Goal: Task Accomplishment & Management: Manage account settings

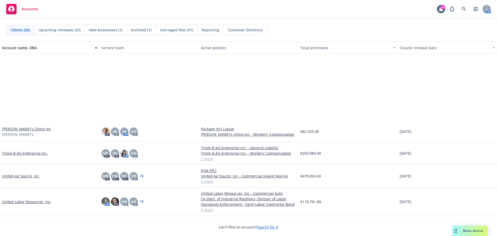
scroll to position [999, 0]
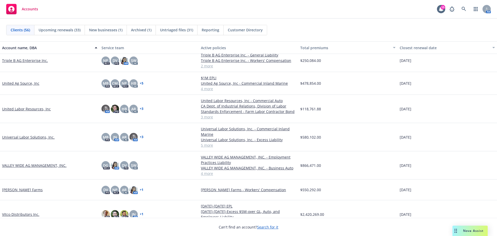
click at [46, 168] on link "VALLEY WIDE AG MANAGEMENT, INC." at bounding box center [34, 165] width 64 height 5
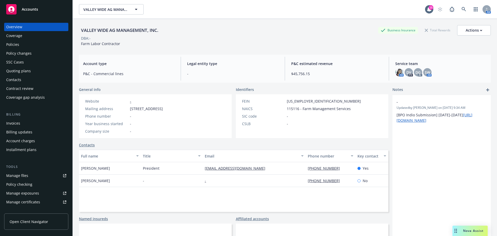
click at [36, 47] on div "Policies" at bounding box center [36, 44] width 60 height 8
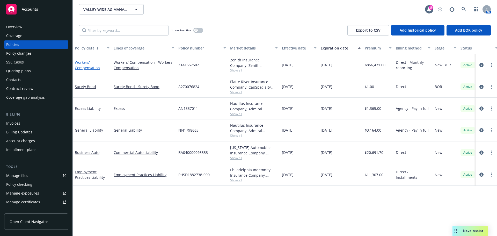
click at [81, 70] on link "Workers' Compensation" at bounding box center [87, 65] width 25 height 10
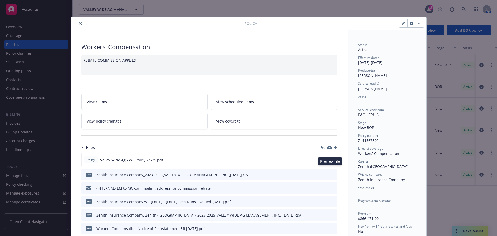
click at [331, 161] on icon "preview file" at bounding box center [332, 160] width 5 height 4
click at [79, 24] on icon "close" at bounding box center [80, 23] width 3 height 3
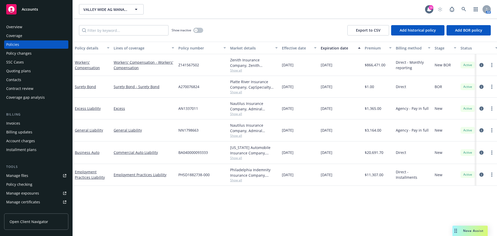
click at [23, 26] on div "Overview" at bounding box center [36, 27] width 60 height 8
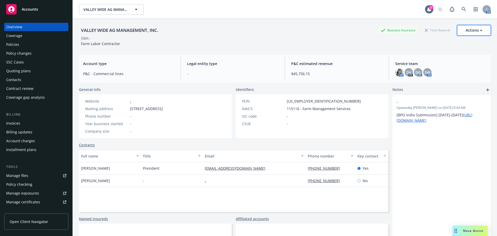
click at [473, 32] on div "Actions" at bounding box center [474, 30] width 17 height 10
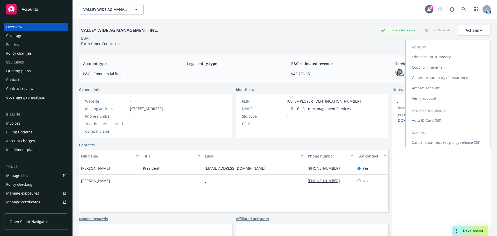
click at [432, 60] on link "Edit account summary" at bounding box center [448, 57] width 85 height 10
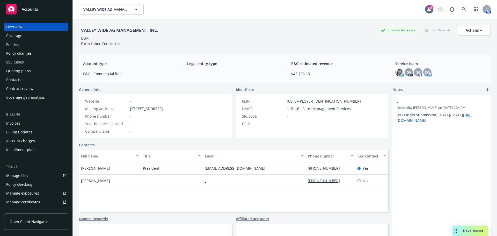
select select "US"
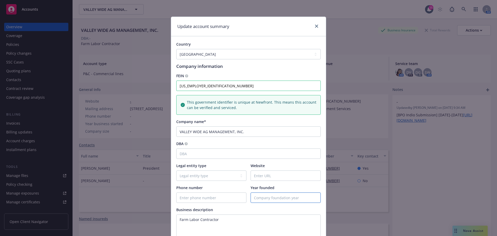
click at [272, 202] on input "Year founded" at bounding box center [286, 198] width 70 height 10
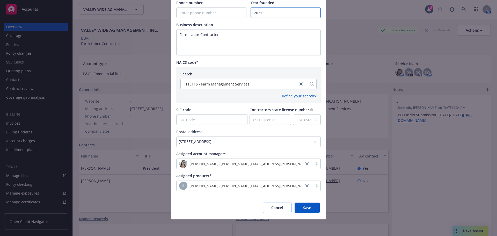
scroll to position [204, 0]
type input "2021"
click at [309, 204] on button "Save" at bounding box center [307, 207] width 25 height 10
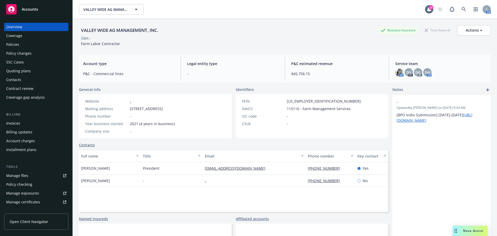
click at [29, 48] on div "Policies" at bounding box center [36, 44] width 60 height 8
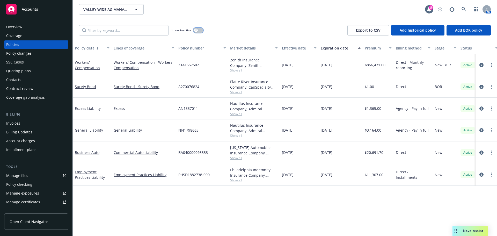
click at [202, 31] on button "button" at bounding box center [198, 30] width 10 height 5
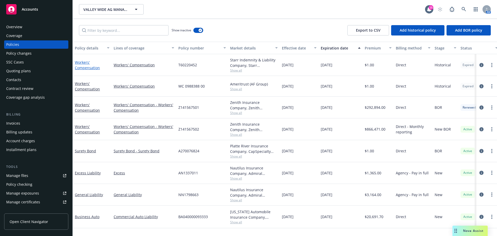
click at [81, 70] on link "Workers' Compensation" at bounding box center [87, 65] width 25 height 10
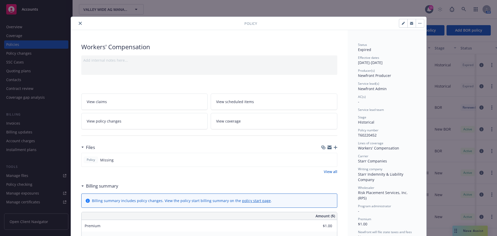
click at [80, 23] on icon "close" at bounding box center [80, 23] width 3 height 3
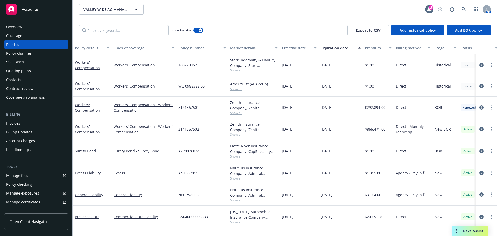
click at [82, 113] on div "Workers' Compensation" at bounding box center [92, 107] width 35 height 11
click at [89, 113] on link "Workers' Compensation" at bounding box center [87, 107] width 25 height 10
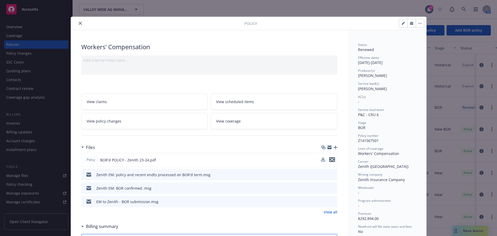
click at [330, 161] on icon "preview file" at bounding box center [332, 160] width 5 height 4
click at [80, 22] on button "close" at bounding box center [80, 23] width 6 height 6
